Goal: Task Accomplishment & Management: Use online tool/utility

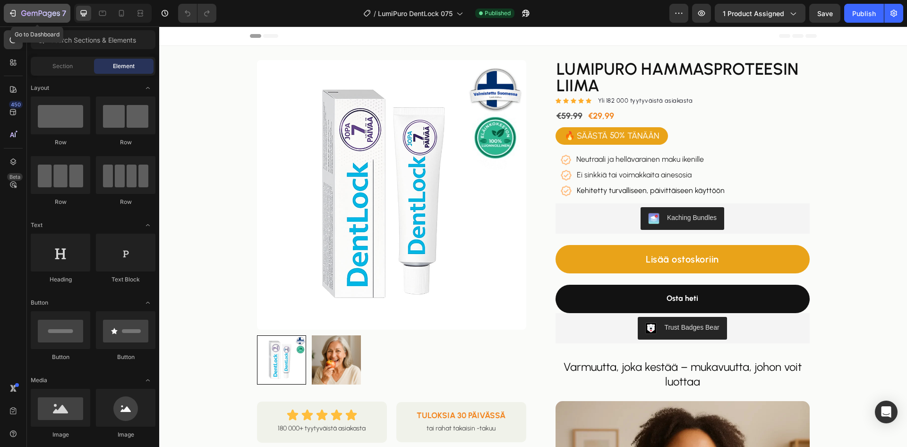
click at [15, 16] on icon "button" at bounding box center [14, 13] width 4 height 7
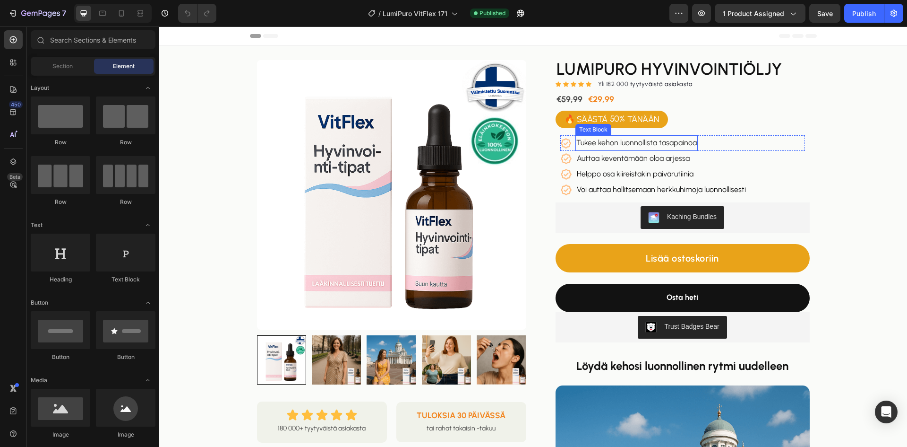
click at [648, 142] on span "Tukee kehon luonnollista tasapainoa" at bounding box center [636, 142] width 120 height 9
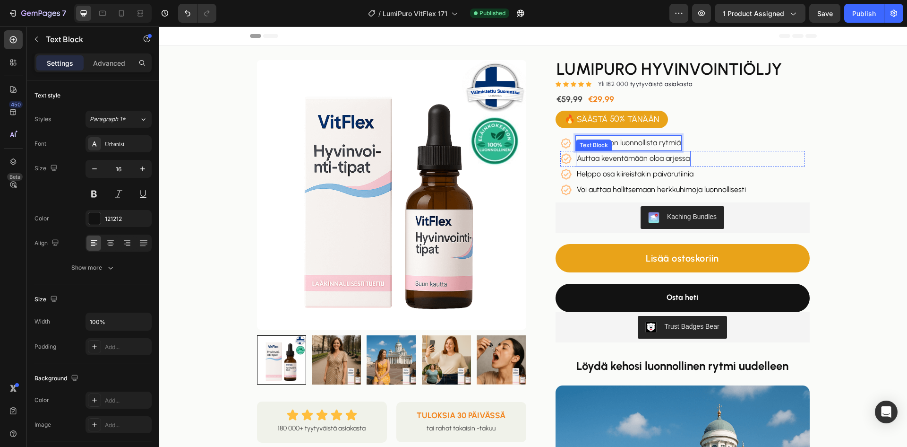
click at [618, 155] on span "Auttaa keventämään oloa arjessa" at bounding box center [633, 158] width 113 height 9
click at [625, 171] on p "Helppo osa kiireistäkin päivärutiinia" at bounding box center [635, 174] width 117 height 14
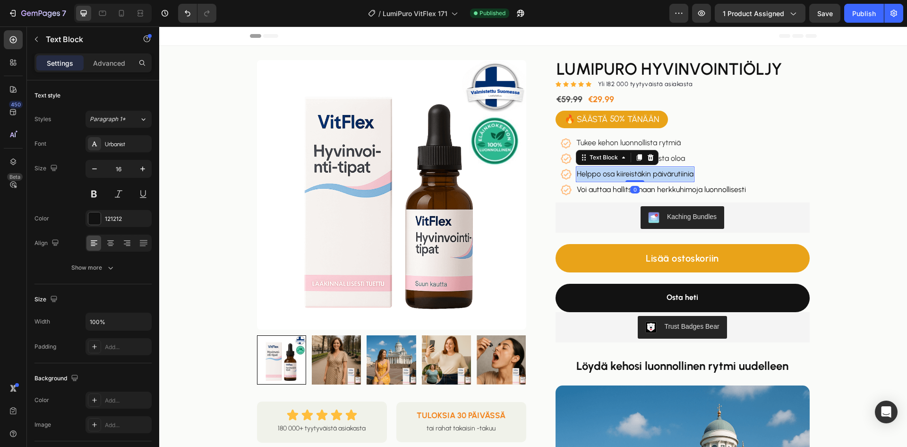
click at [625, 171] on p "Helppo osa kiireistäkin päivärutiinia" at bounding box center [635, 174] width 117 height 14
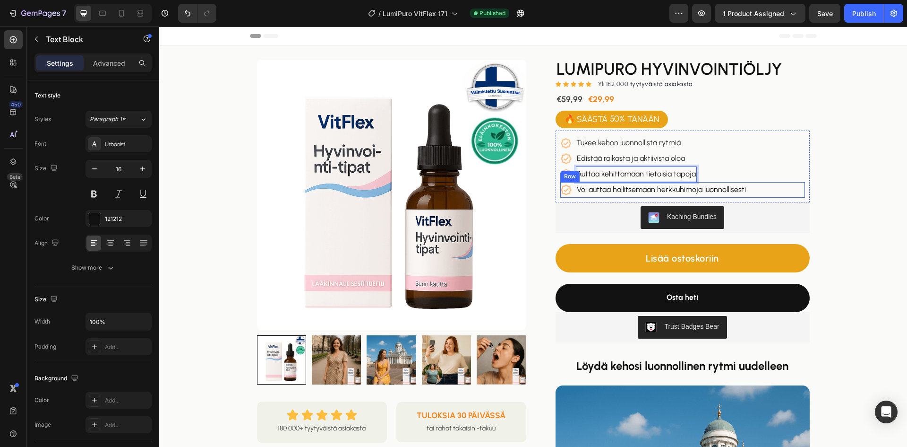
click at [754, 186] on div "Icon Voi auttaa hallitsemaan herkkuhimoja luonnollisesti Text Block Row" at bounding box center [682, 190] width 245 height 16
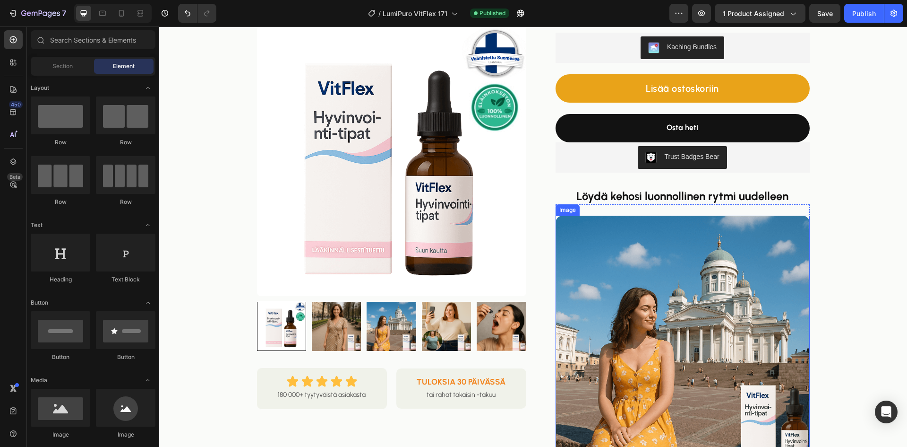
scroll to position [189, 0]
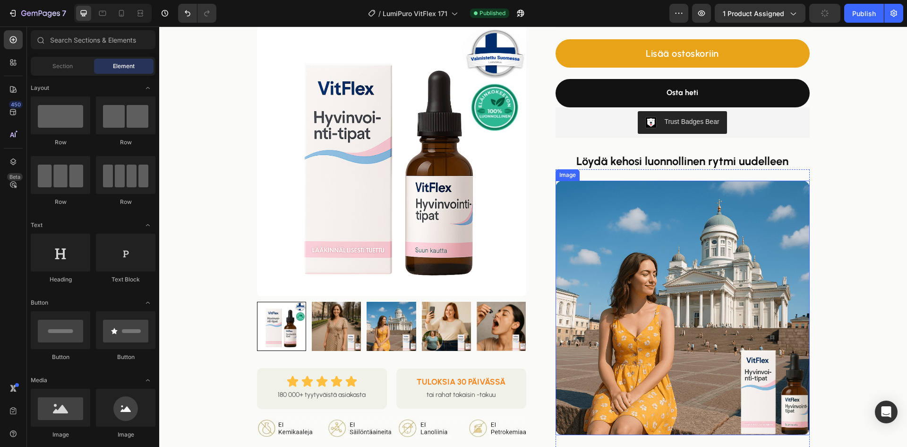
click at [700, 162] on strong "Löydä kehosi luonnollinen rytmi uudelleen" at bounding box center [682, 161] width 212 height 14
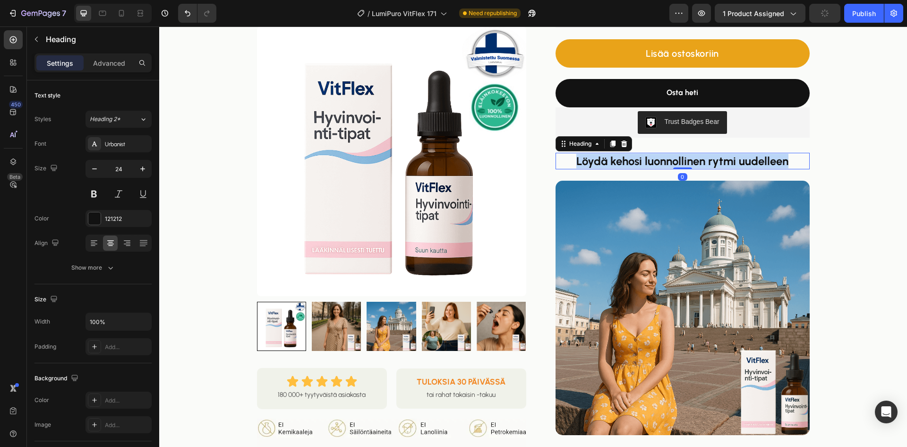
click at [700, 162] on strong "Löydä kehosi luonnollinen rytmi uudelleen" at bounding box center [682, 161] width 212 height 14
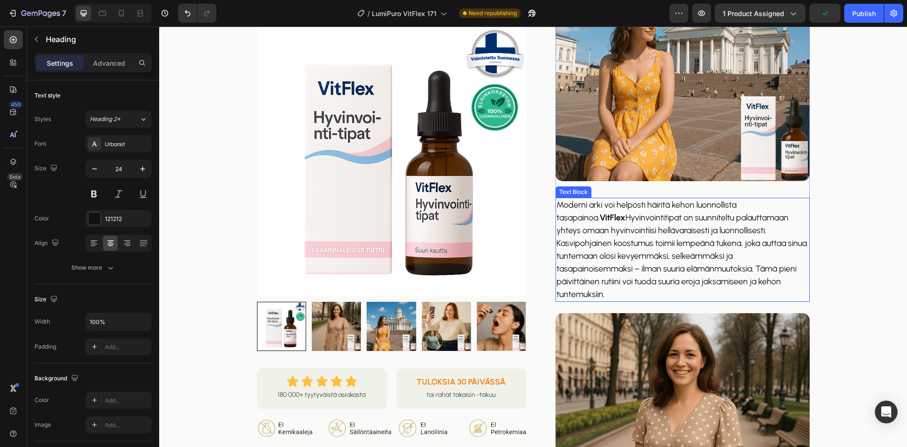
scroll to position [473, 0]
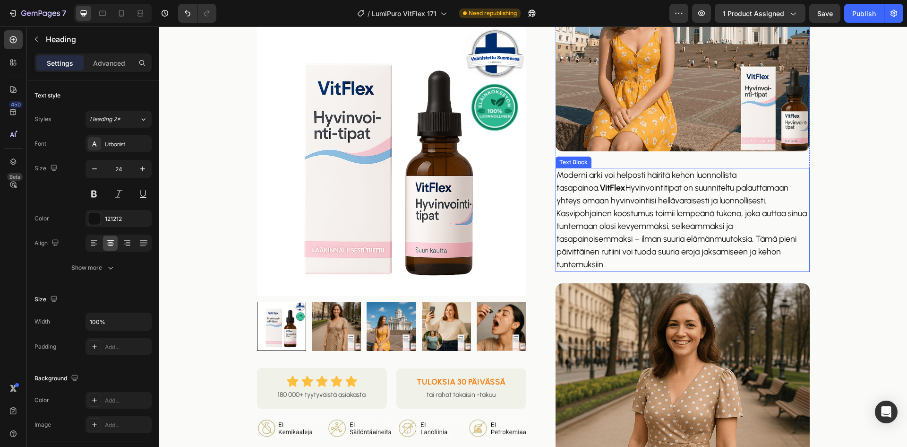
click at [668, 229] on p "Moderni arki voi helposti häiritä kehon luonnollista tasapainoa. VitFlex Hyvinv…" at bounding box center [683, 220] width 252 height 102
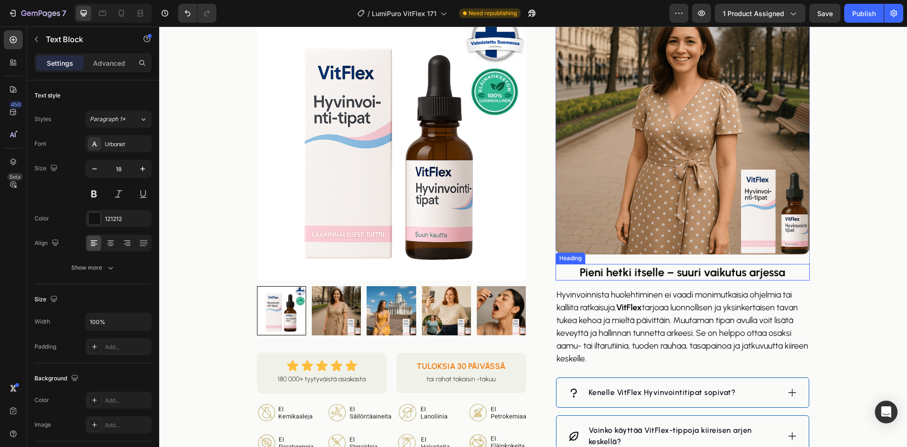
scroll to position [709, 0]
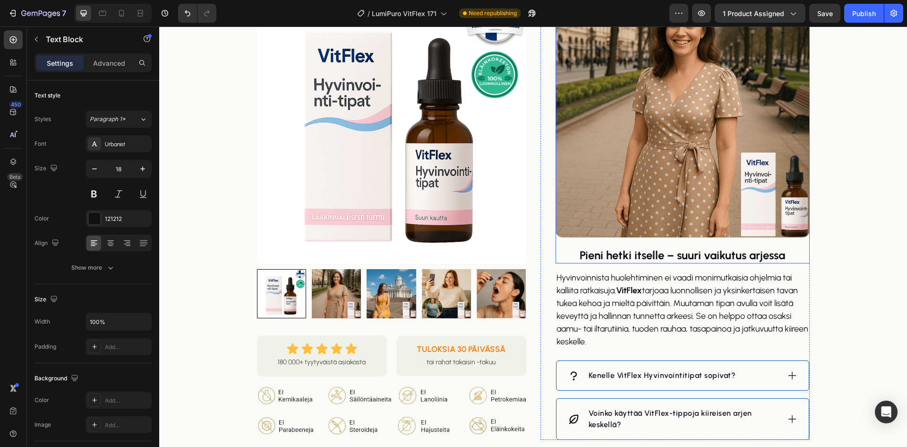
click at [644, 258] on strong "Pieni hetki itselle – suuri vaikutus arjessa" at bounding box center [683, 255] width 206 height 14
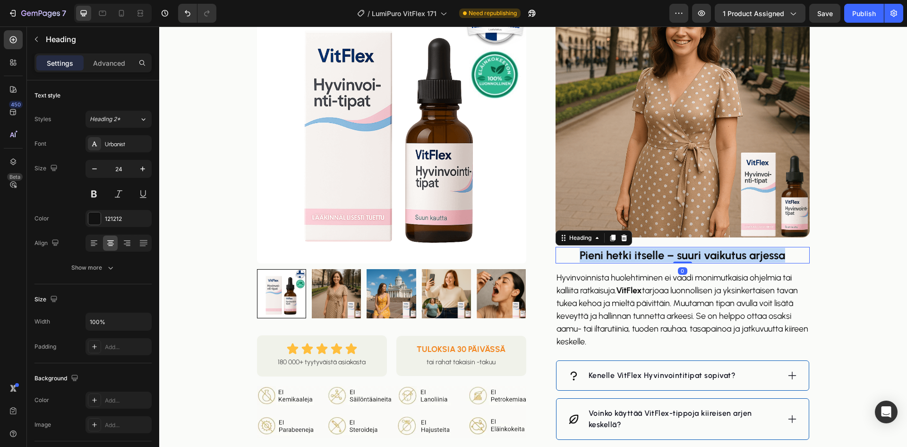
click at [644, 258] on strong "Pieni hetki itselle – suuri vaikutus arjessa" at bounding box center [683, 255] width 206 height 14
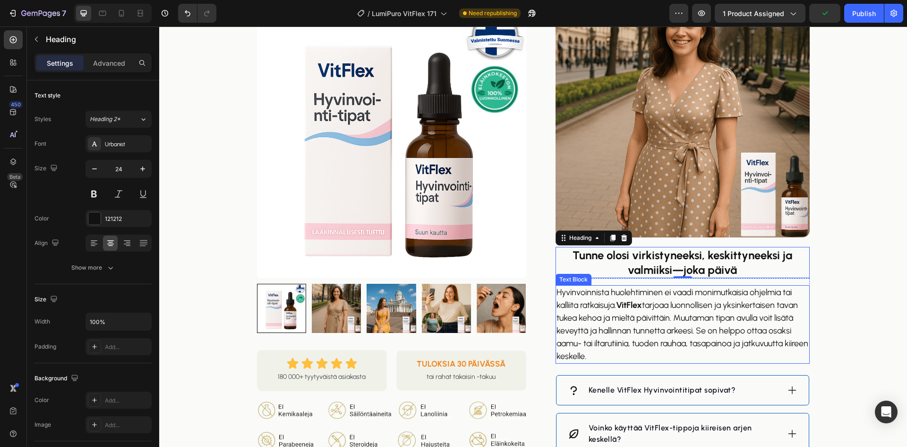
click at [654, 295] on p "Hyvinvoinnista huolehtiminen ei vaadi monimutkaisia ohjelmia tai kalliita ratka…" at bounding box center [683, 324] width 252 height 77
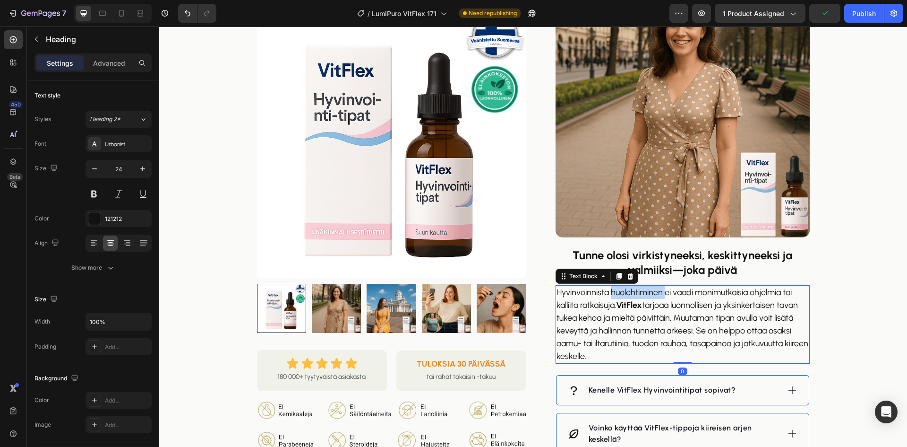
click at [654, 295] on p "Hyvinvoinnista huolehtiminen ei vaadi monimutkaisia ohjelmia tai kalliita ratka…" at bounding box center [683, 324] width 252 height 77
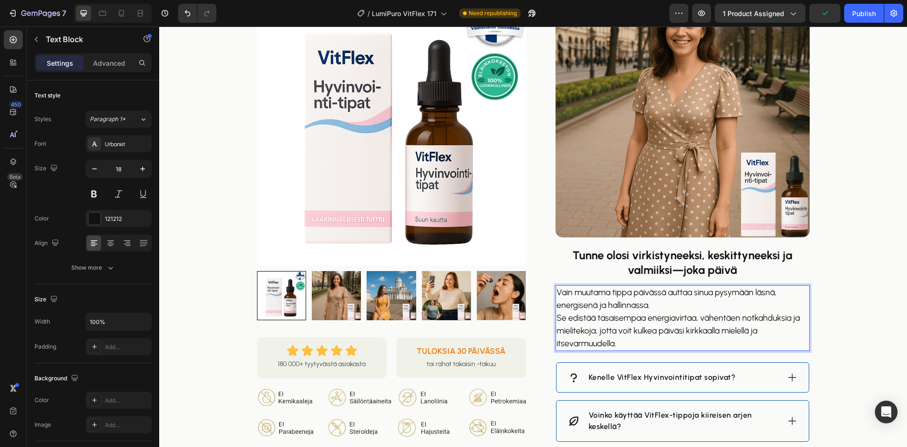
click at [557, 323] on p "Vain muutama tippa päivässä auttaa sinua pysymään läsnä, energisenä ja hallinna…" at bounding box center [683, 318] width 252 height 64
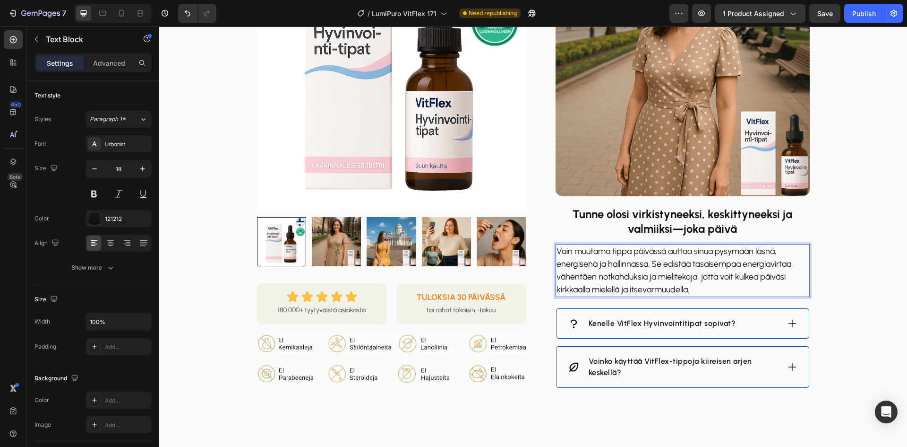
scroll to position [851, 0]
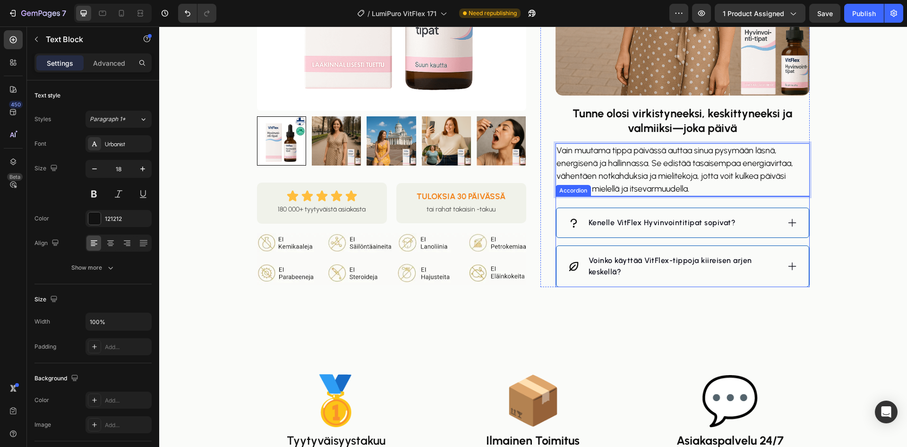
click at [629, 221] on p "Kenelle VitFlex Hyvinvointitipat sopivat?" at bounding box center [662, 222] width 147 height 11
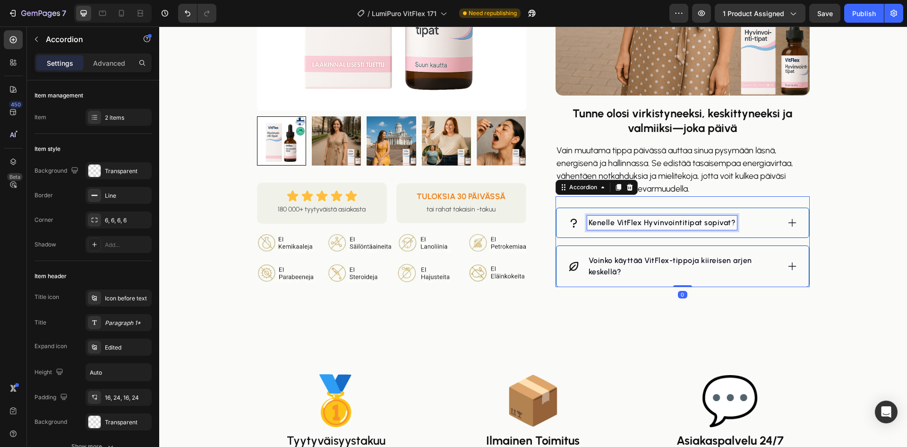
click at [629, 221] on p "Kenelle VitFlex Hyvinvointitipat sopivat?" at bounding box center [662, 222] width 147 height 11
click at [697, 221] on div "[PERSON_NAME] käytän sitä?" at bounding box center [674, 222] width 212 height 14
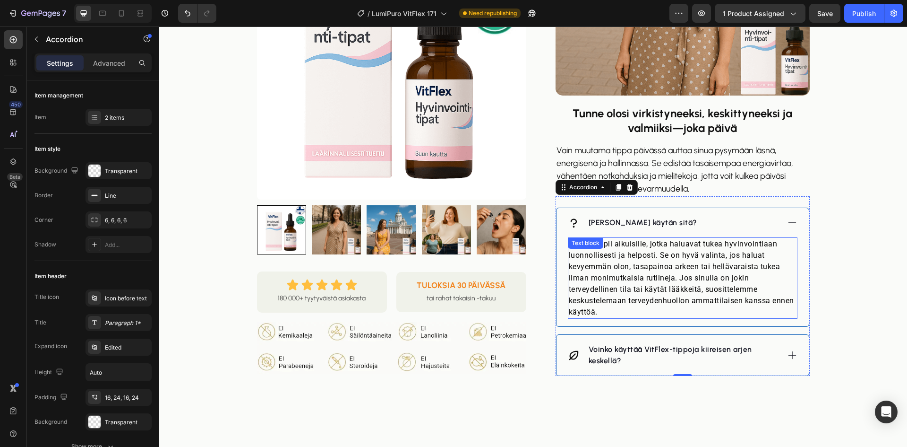
click at [647, 270] on p "VitFlex sopii aikuisille, jotka haluavat tukea hyvinvointiaan luonnollisesti ja…" at bounding box center [683, 277] width 228 height 79
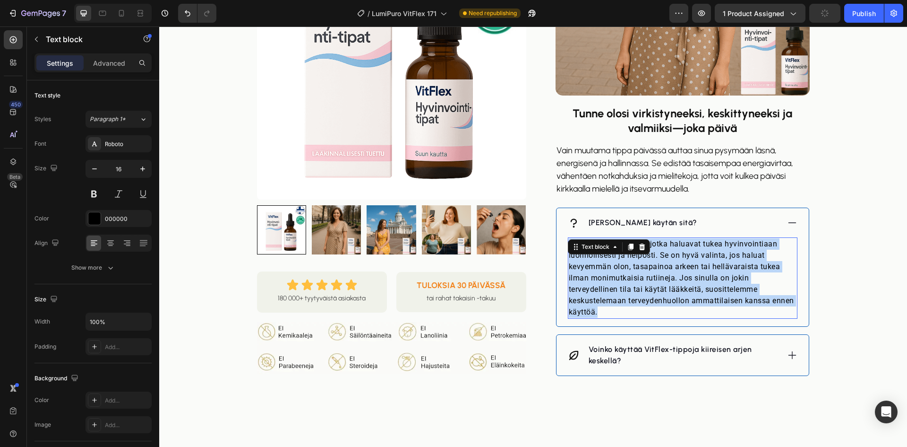
click at [647, 270] on p "VitFlex sopii aikuisille, jotka haluavat tukea hyvinvointiaan luonnollisesti ja…" at bounding box center [683, 277] width 228 height 79
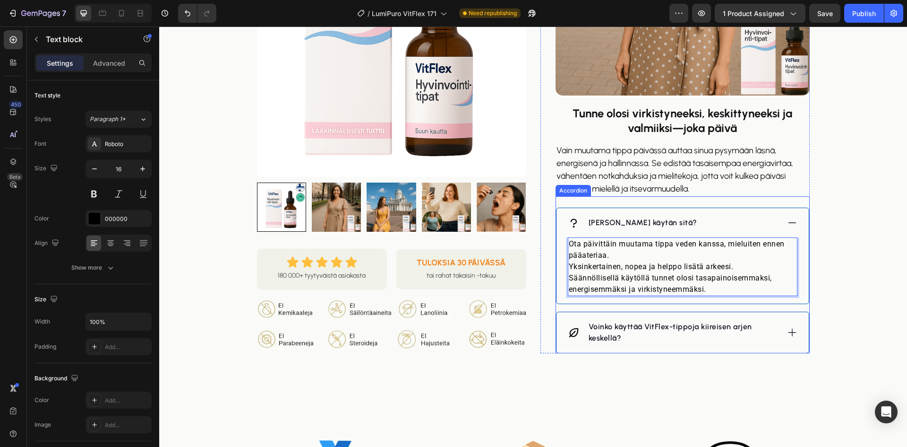
click at [615, 326] on p "Voinko käyttää VitFlex-tippoja kiireisen arjen keskellä?" at bounding box center [683, 332] width 189 height 23
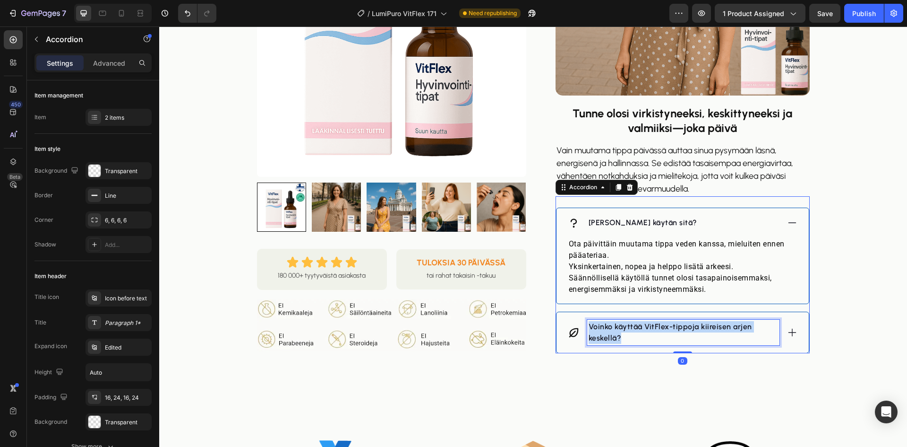
click at [615, 326] on p "Voinko käyttää VitFlex-tippoja kiireisen arjen keskellä?" at bounding box center [683, 332] width 189 height 23
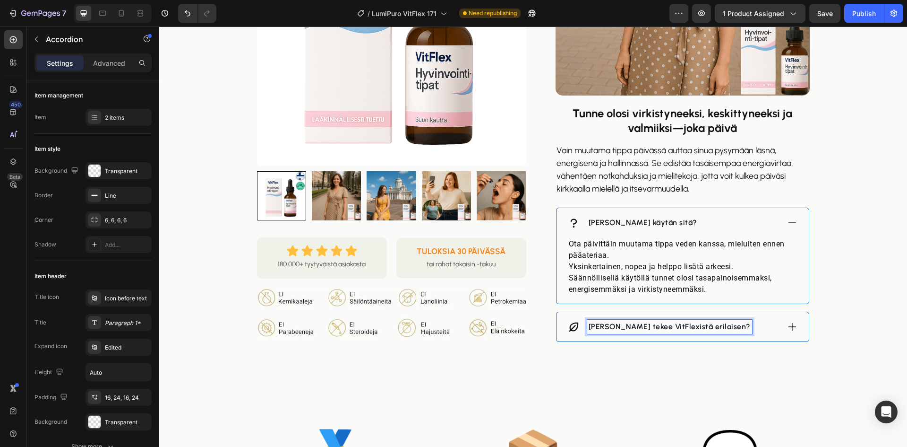
click at [735, 330] on div "[PERSON_NAME] tekee VitFlexistä erilaisen?" at bounding box center [674, 326] width 212 height 14
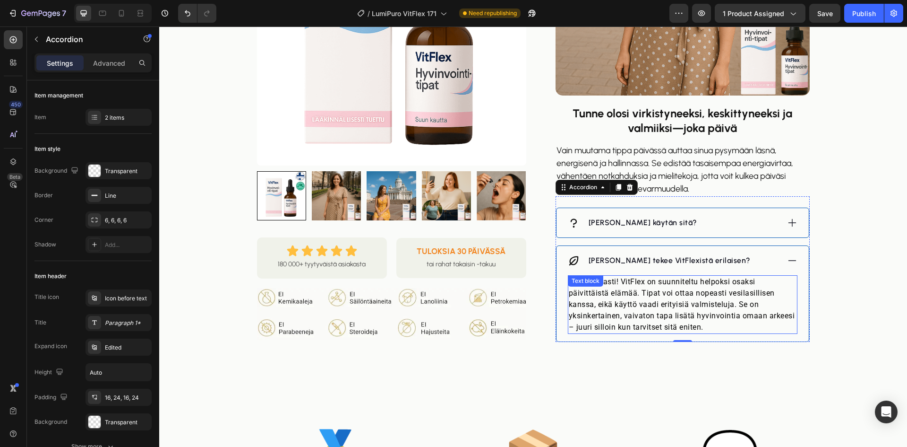
click at [674, 289] on p "Ehdottomasti! VitFlex on suunniteltu helpoksi osaksi päivittäistä elämää. Tipat…" at bounding box center [683, 304] width 228 height 57
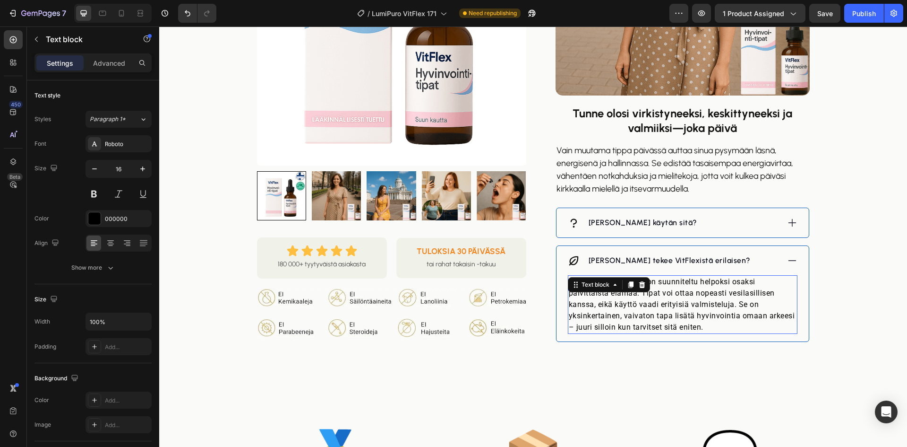
click at [674, 289] on p "Ehdottomasti! VitFlex on suunniteltu helpoksi osaksi päivittäistä elämää. Tipat…" at bounding box center [683, 304] width 228 height 57
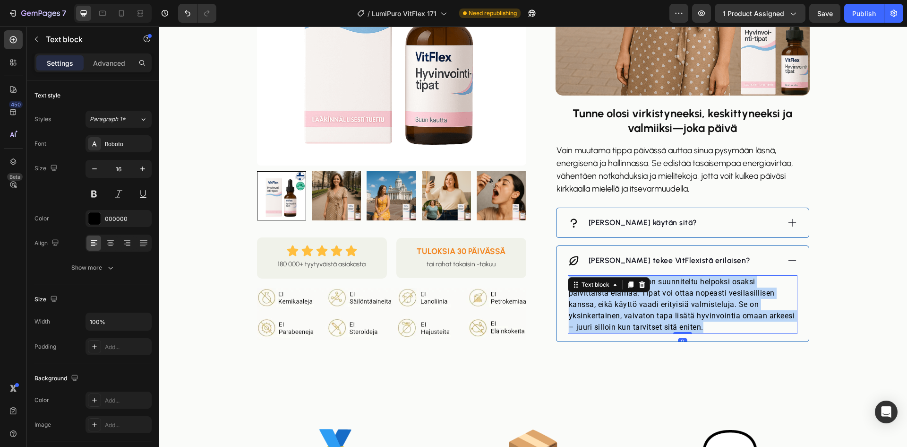
click at [674, 289] on p "Ehdottomasti! VitFlex on suunniteltu helpoksi osaksi päivittäistä elämää. Tipat…" at bounding box center [683, 304] width 228 height 57
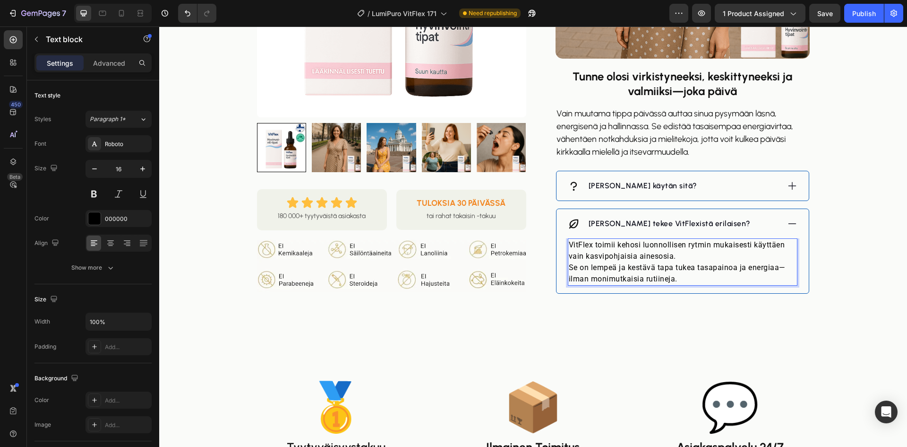
scroll to position [945, 0]
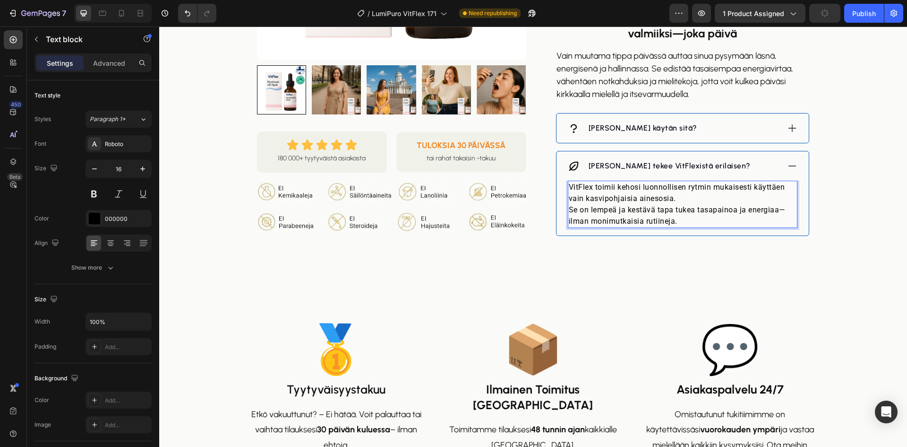
click at [569, 209] on p "VitFlex toimii kehosi luonnollisen rytmin mukaisesti käyttäen vain kasvipohjais…" at bounding box center [683, 203] width 228 height 45
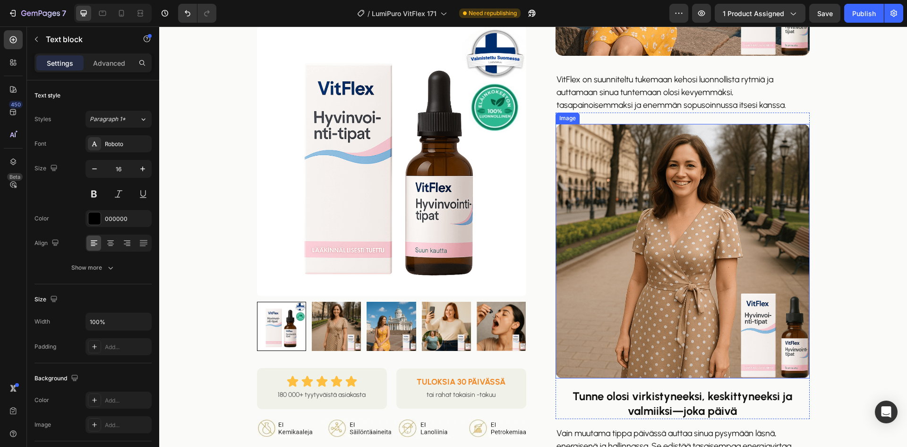
scroll to position [567, 0]
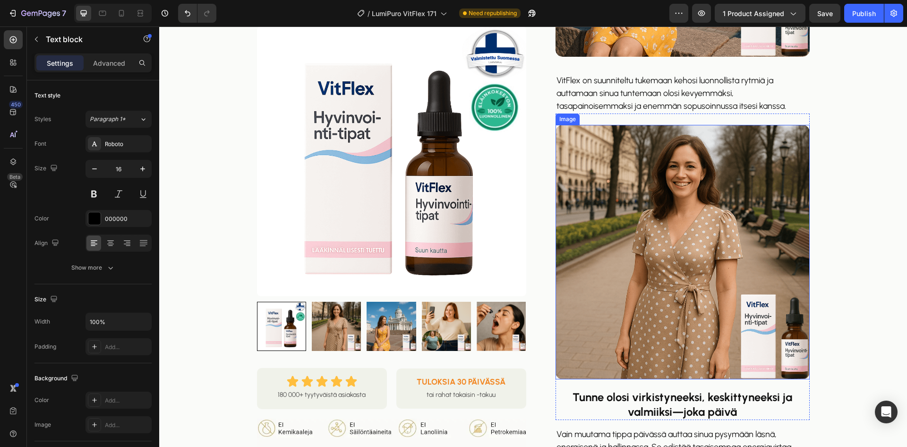
click at [627, 270] on img at bounding box center [683, 252] width 254 height 254
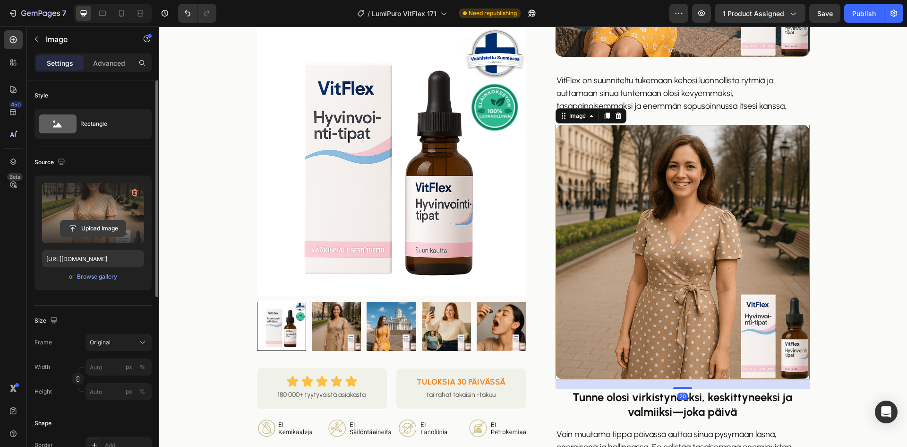
click at [116, 234] on input "file" at bounding box center [92, 228] width 65 height 16
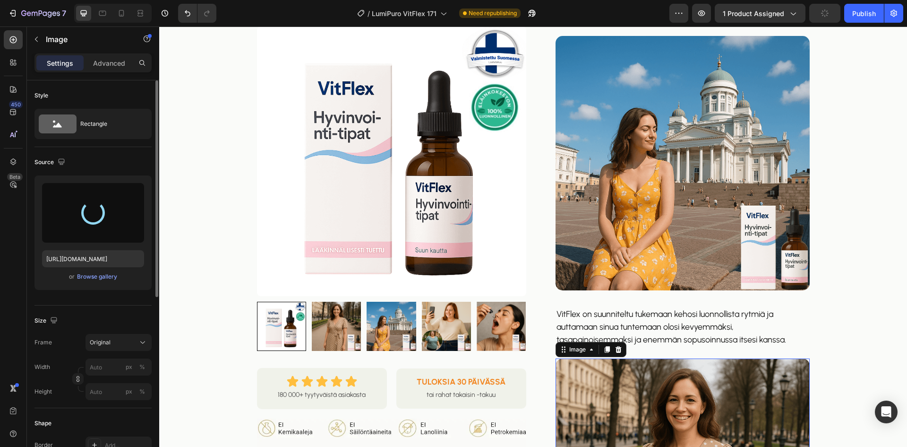
scroll to position [331, 0]
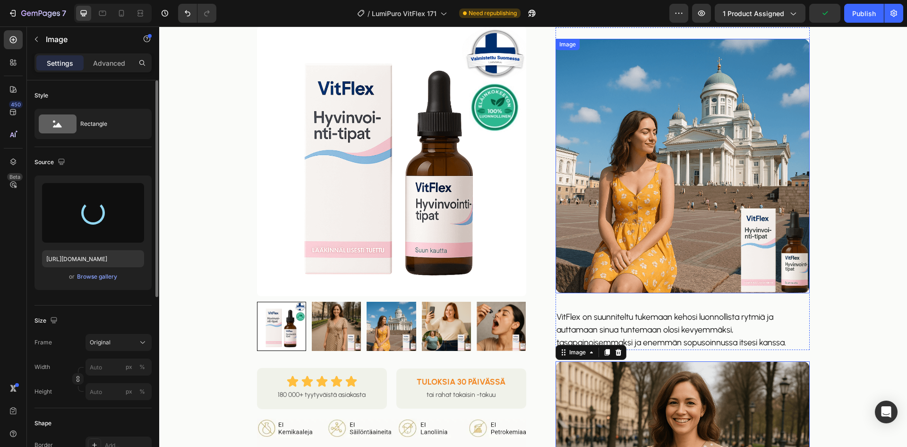
type input "[URL][DOMAIN_NAME]"
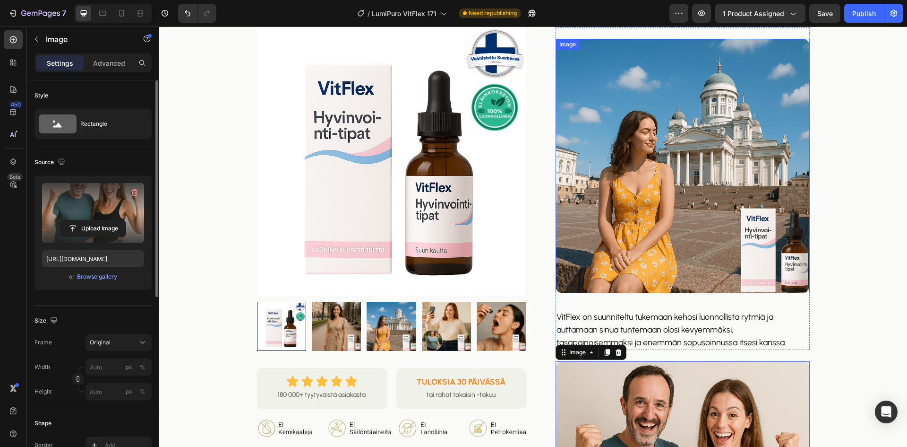
click at [652, 194] on img at bounding box center [683, 166] width 254 height 254
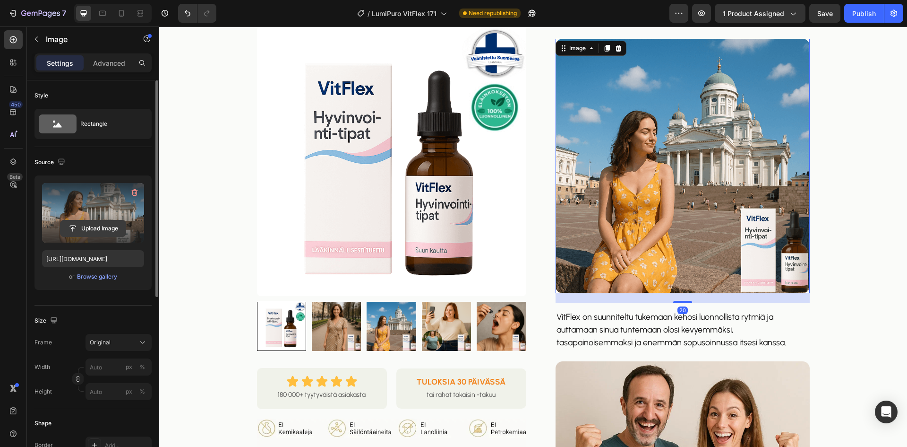
click at [88, 227] on input "file" at bounding box center [92, 228] width 65 height 16
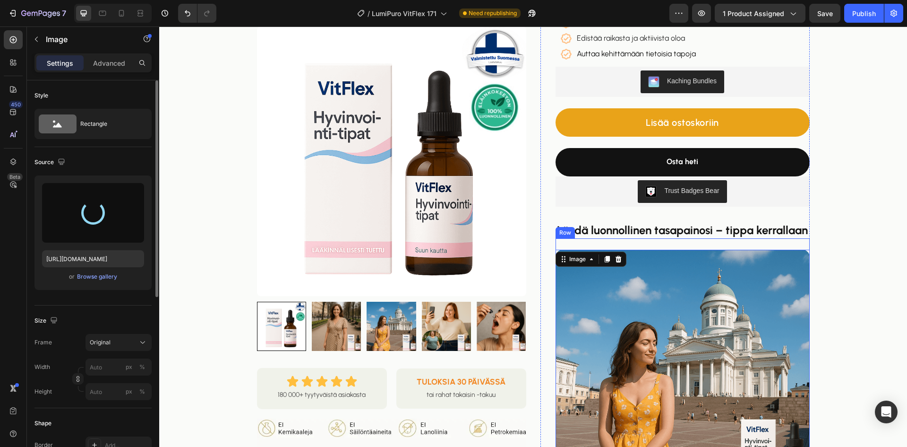
scroll to position [142, 0]
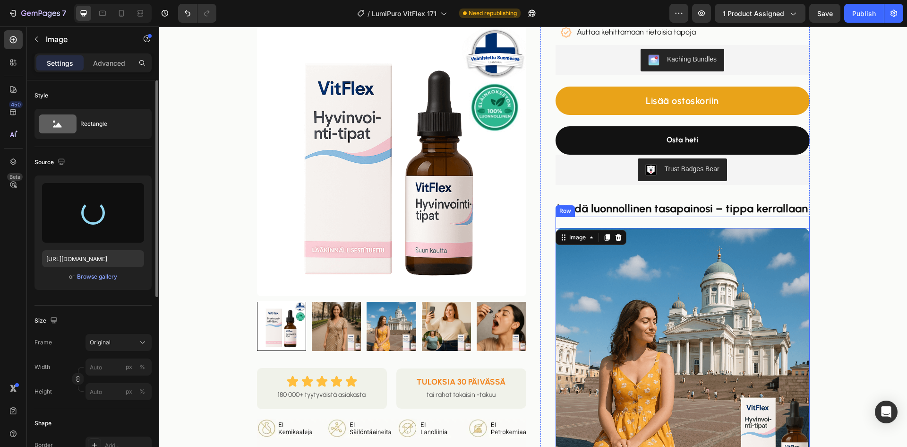
type input "[URL][DOMAIN_NAME]"
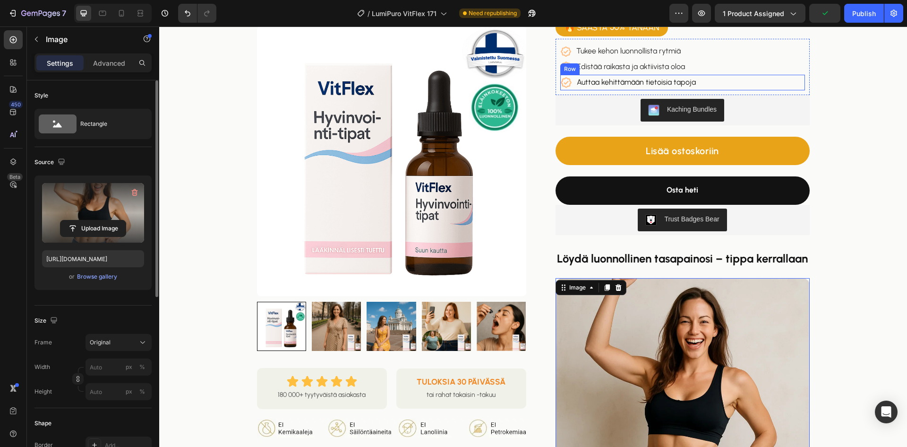
scroll to position [47, 0]
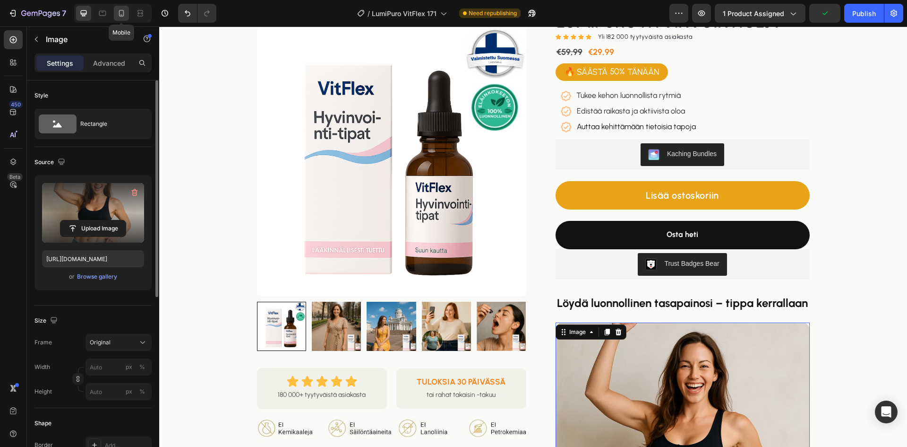
click at [123, 8] on div at bounding box center [121, 13] width 15 height 15
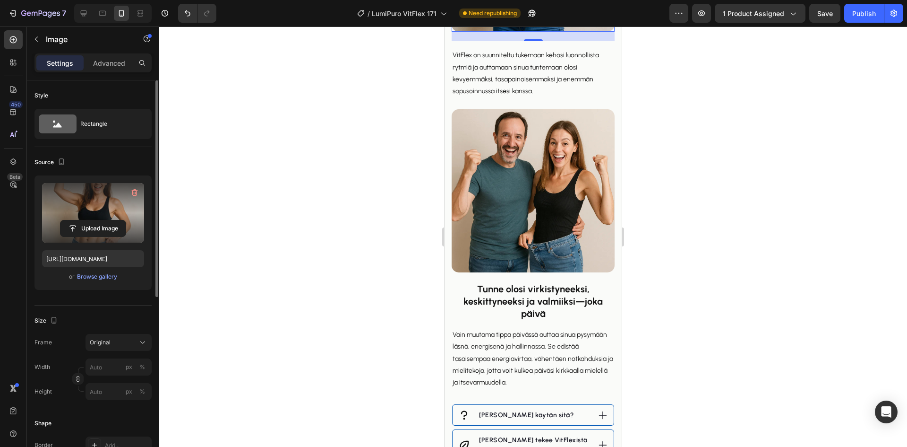
scroll to position [812, 0]
click at [863, 10] on div "Publish" at bounding box center [864, 14] width 24 height 10
click at [81, 17] on icon at bounding box center [83, 13] width 9 height 9
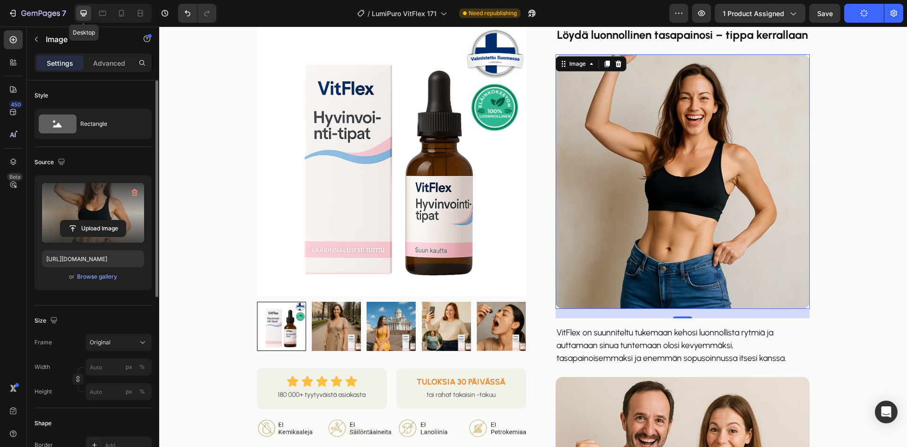
scroll to position [309, 0]
